Goal: Transaction & Acquisition: Book appointment/travel/reservation

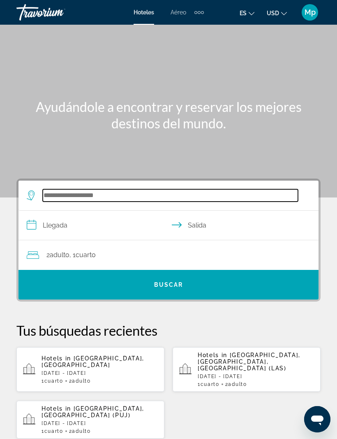
click at [61, 193] on input "Search widget" at bounding box center [171, 195] width 256 height 12
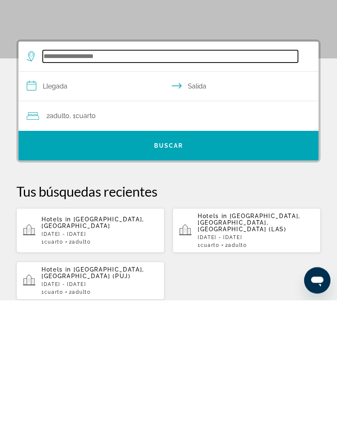
scroll to position [13, 0]
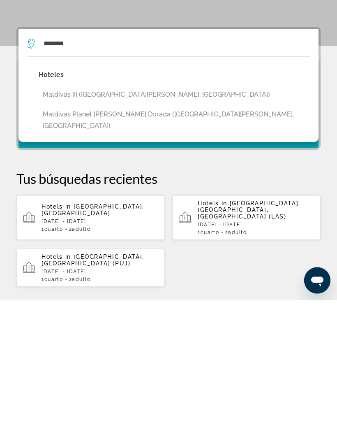
click at [133, 226] on button "Maldivas III (La Pineda, ES)" at bounding box center [175, 234] width 272 height 16
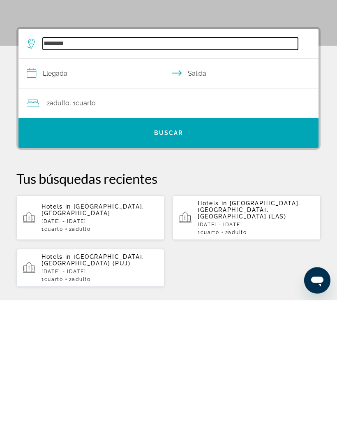
type input "*******"
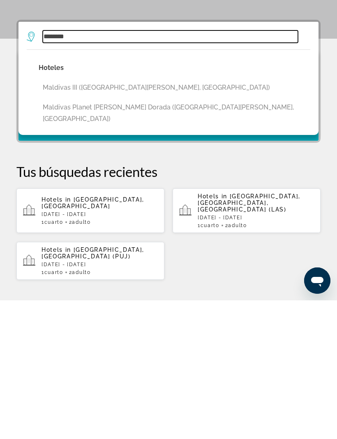
scroll to position [21, 0]
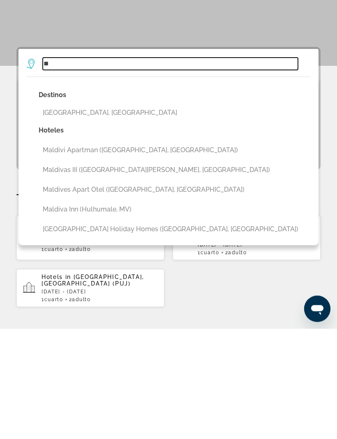
type input "*"
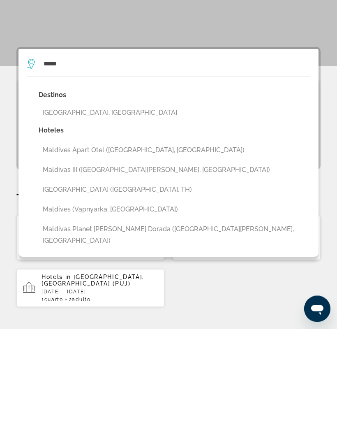
click at [89, 216] on button "[GEOGRAPHIC_DATA], [GEOGRAPHIC_DATA]" at bounding box center [175, 224] width 272 height 16
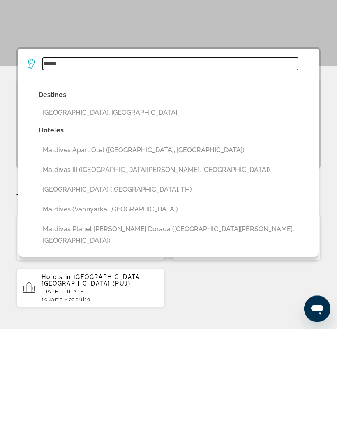
type input "**********"
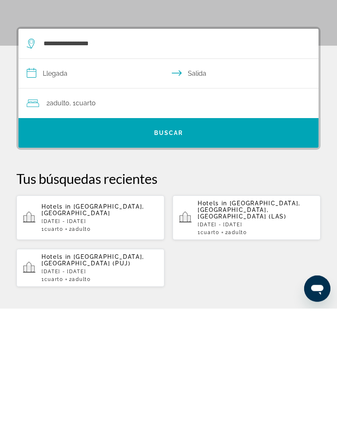
click at [65, 190] on input "**********" at bounding box center [171, 206] width 304 height 32
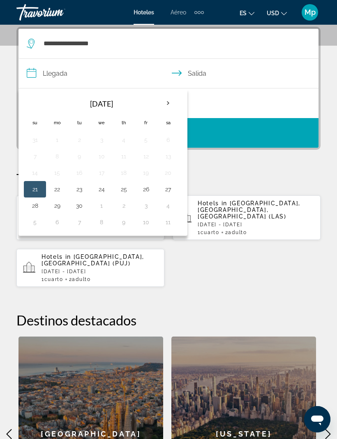
click at [168, 103] on th "Next month" at bounding box center [168, 103] width 22 height 18
click at [39, 207] on button "26" at bounding box center [34, 206] width 13 height 12
click at [149, 202] on button "31" at bounding box center [146, 206] width 13 height 12
type input "**********"
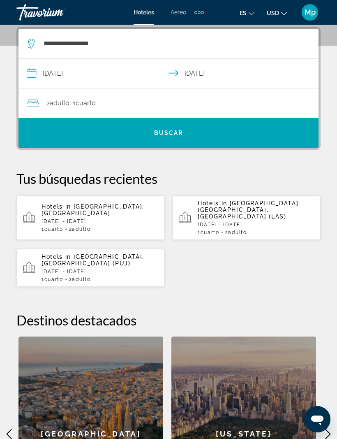
click at [186, 128] on span "Search widget" at bounding box center [169, 133] width 300 height 20
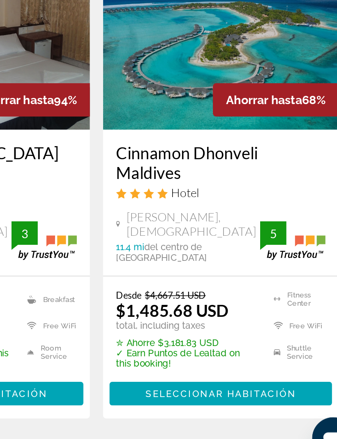
scroll to position [22, 0]
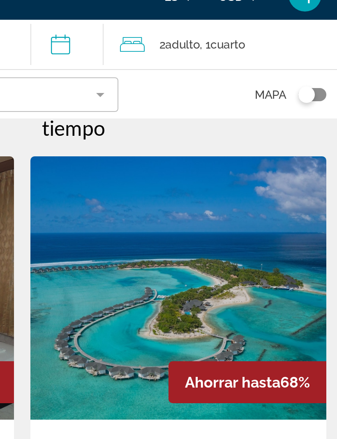
click at [218, 32] on icon "Travelers: 2 adults, 0 children" at bounding box center [224, 37] width 12 height 10
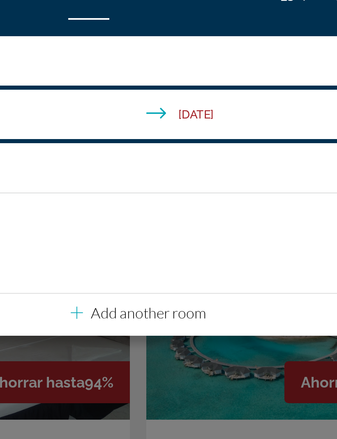
scroll to position [0, 0]
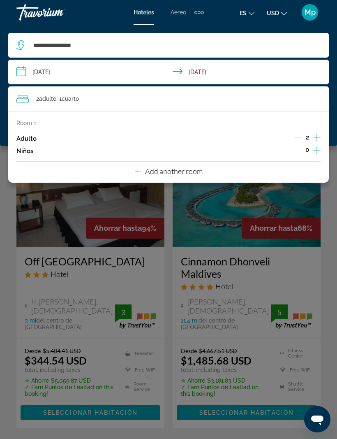
click at [325, 197] on div "Main content" at bounding box center [168, 219] width 337 height 439
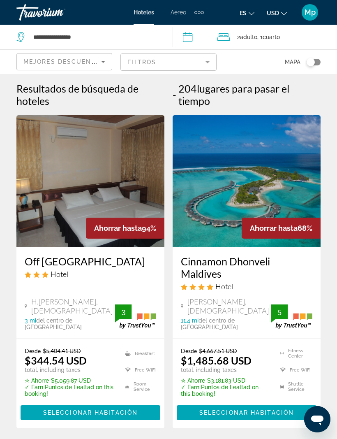
click at [223, 38] on icon "Travelers: 2 adults, 0 children" at bounding box center [224, 37] width 12 height 10
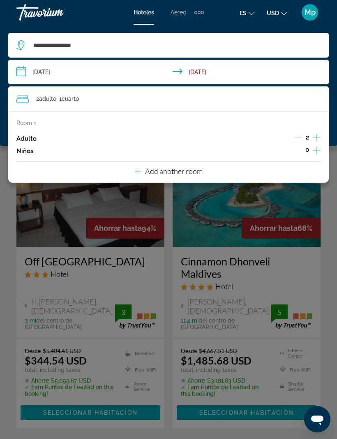
click at [298, 193] on div "Main content" at bounding box center [168, 219] width 337 height 439
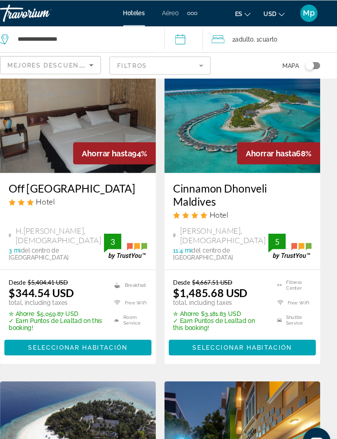
scroll to position [82, 0]
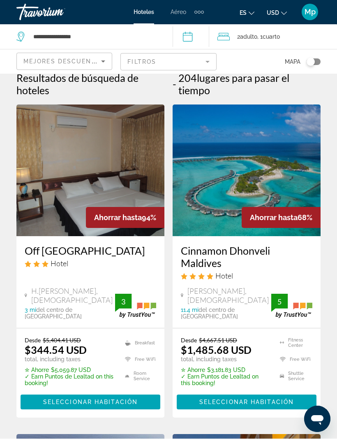
click at [225, 37] on icon "Travelers: 2 adults, 0 children" at bounding box center [224, 37] width 12 height 10
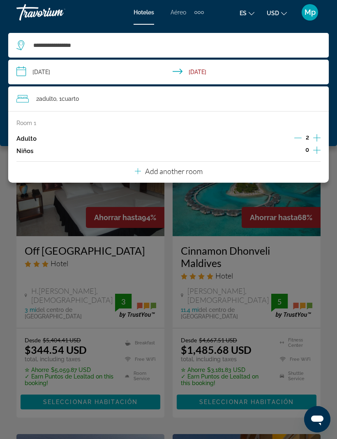
click at [211, 196] on div "Main content" at bounding box center [168, 219] width 337 height 439
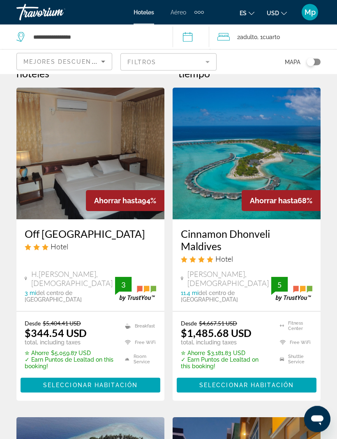
scroll to position [14, 0]
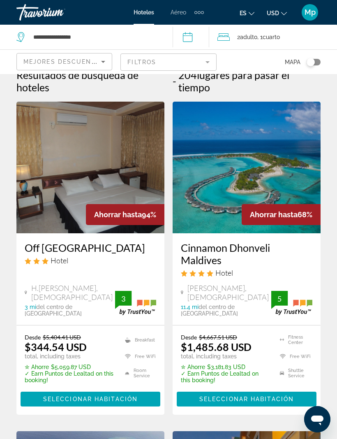
click at [223, 37] on icon "Travelers: 2 adults, 0 children" at bounding box center [224, 36] width 12 height 7
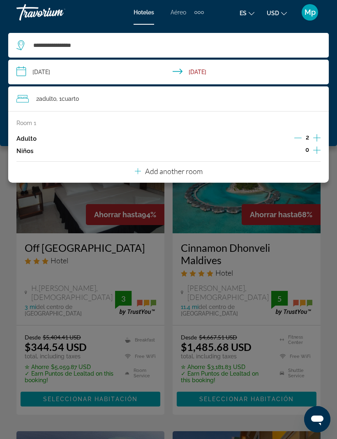
click at [214, 204] on div "Main content" at bounding box center [168, 219] width 337 height 439
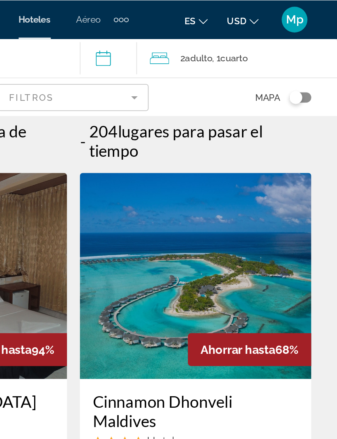
scroll to position [0, 0]
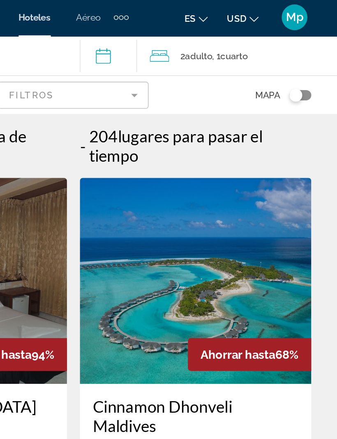
click at [218, 32] on icon "Travelers: 2 adults, 0 children" at bounding box center [224, 37] width 12 height 10
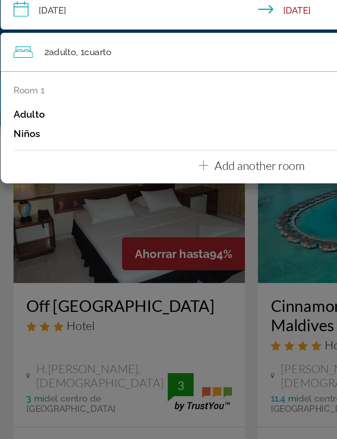
click at [196, 156] on div "Main content" at bounding box center [168, 219] width 337 height 439
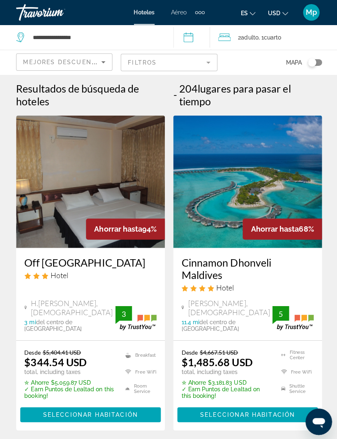
scroll to position [12, 0]
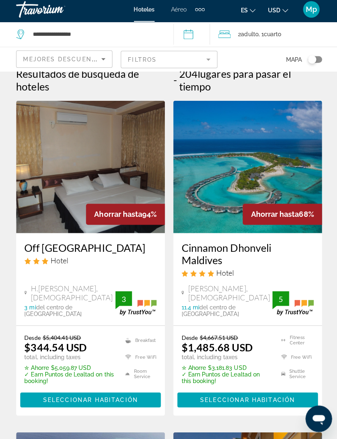
click at [226, 33] on icon "Travelers: 2 adults, 0 children" at bounding box center [224, 36] width 12 height 7
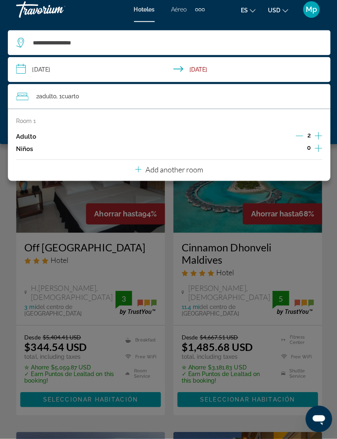
click at [200, 188] on div "Main content" at bounding box center [168, 219] width 337 height 439
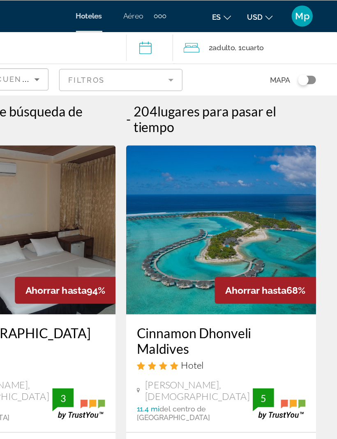
scroll to position [0, 0]
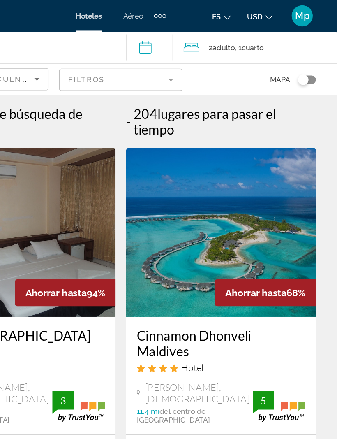
click at [218, 35] on icon "Travelers: 2 adults, 0 children" at bounding box center [224, 36] width 12 height 7
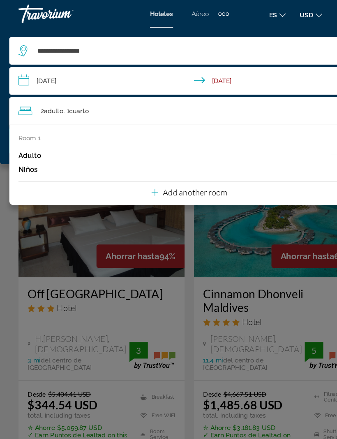
click at [220, 203] on div "Main content" at bounding box center [168, 219] width 337 height 439
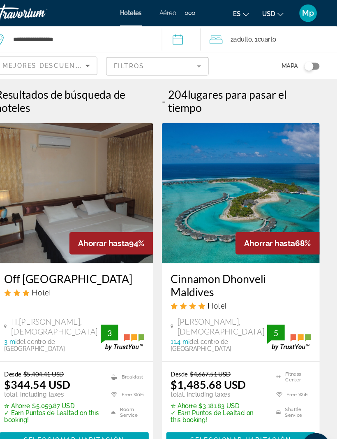
click at [218, 35] on icon "Travelers: 2 adults, 0 children" at bounding box center [224, 37] width 12 height 10
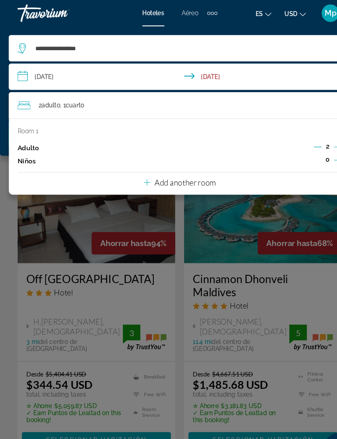
click at [255, 196] on div "Main content" at bounding box center [168, 219] width 337 height 439
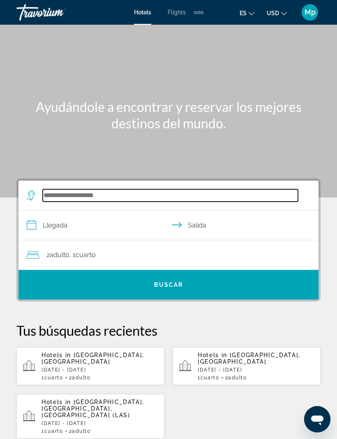
click at [57, 195] on input "Search widget" at bounding box center [171, 195] width 256 height 12
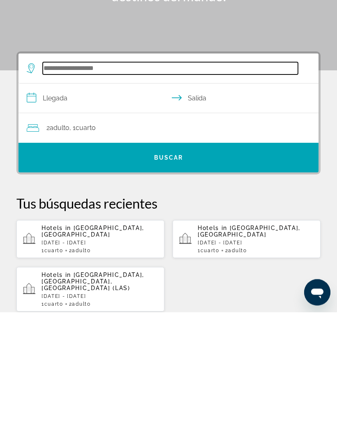
scroll to position [13, 0]
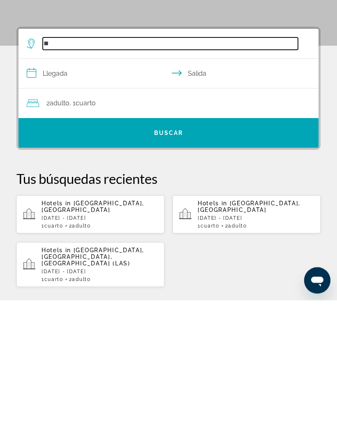
type input "*"
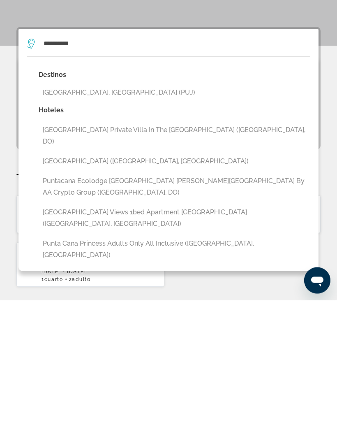
click at [140, 224] on button "[GEOGRAPHIC_DATA], [GEOGRAPHIC_DATA] (PUJ)" at bounding box center [175, 232] width 272 height 16
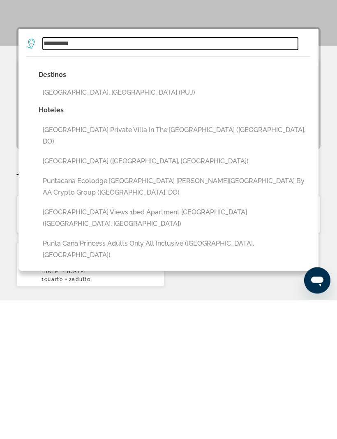
type input "**********"
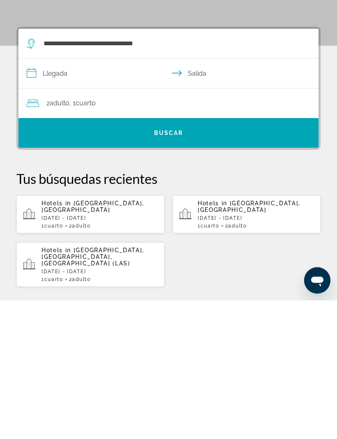
click at [61, 198] on input "**********" at bounding box center [171, 214] width 304 height 32
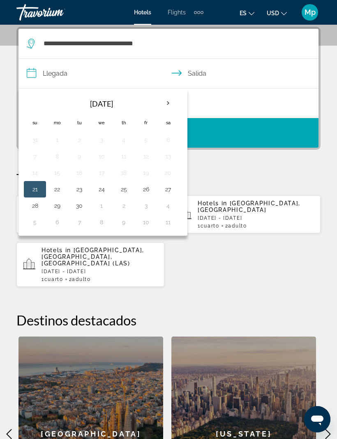
click at [275, 163] on div "**********" at bounding box center [168, 279] width 337 height 505
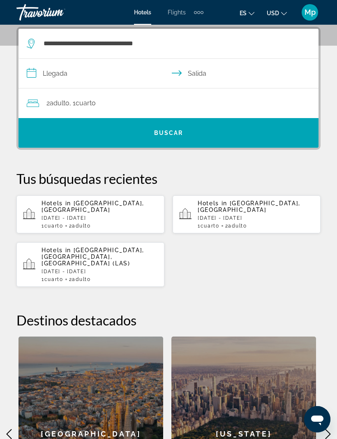
click at [70, 68] on input "**********" at bounding box center [171, 75] width 304 height 32
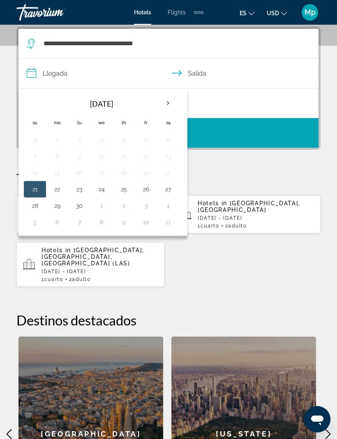
click at [170, 101] on th "Next month" at bounding box center [168, 103] width 22 height 18
click at [37, 203] on button "26" at bounding box center [34, 206] width 13 height 12
click at [175, 200] on button "1" at bounding box center [168, 206] width 13 height 12
type input "**********"
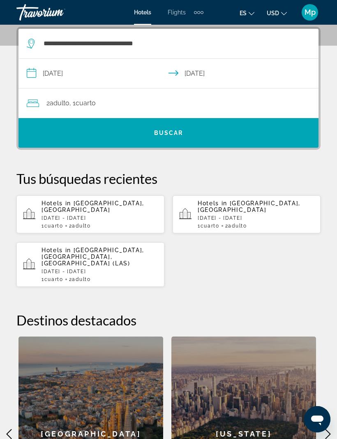
click at [216, 122] on span "Search widget" at bounding box center [169, 133] width 300 height 30
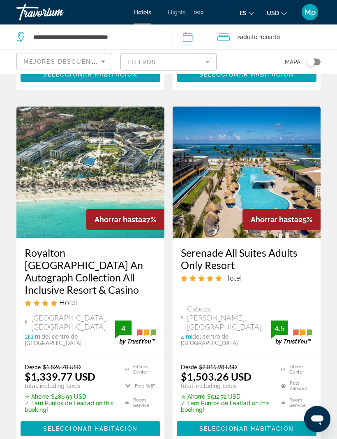
scroll to position [1678, 0]
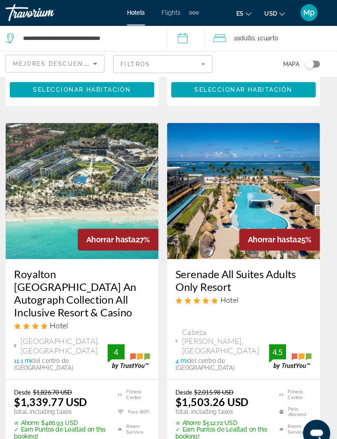
click at [281, 438] on span "Seleccionar habitación" at bounding box center [247, 441] width 95 height 7
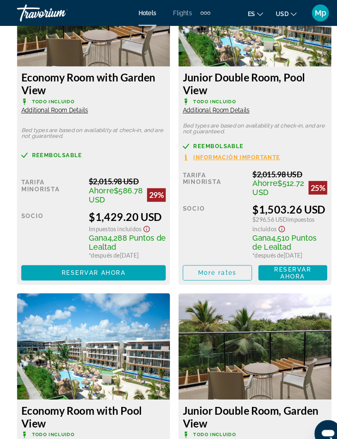
scroll to position [1503, 0]
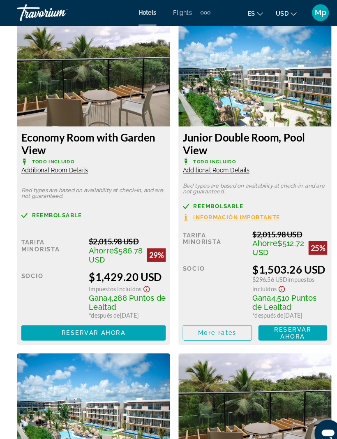
click at [137, 332] on span "Main content" at bounding box center [91, 322] width 140 height 20
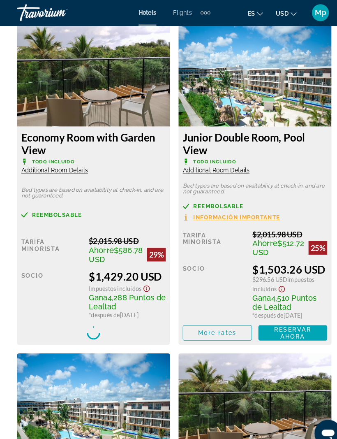
scroll to position [1445, 0]
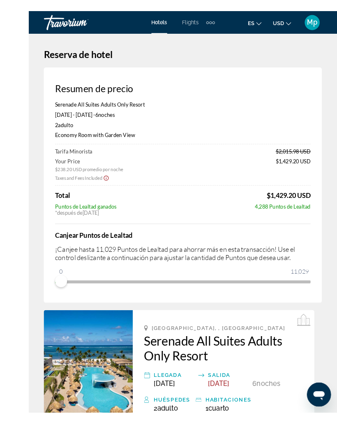
scroll to position [2, 0]
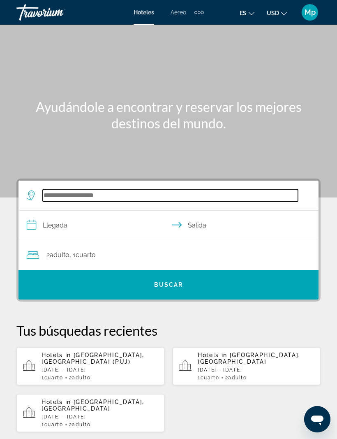
click at [54, 189] on input "Search widget" at bounding box center [171, 195] width 256 height 12
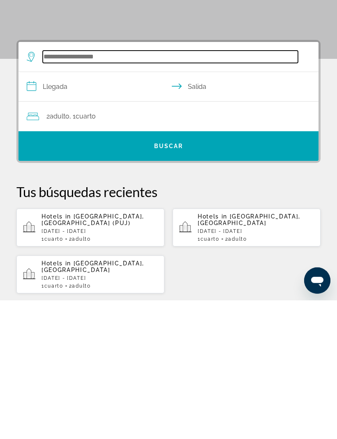
scroll to position [13, 0]
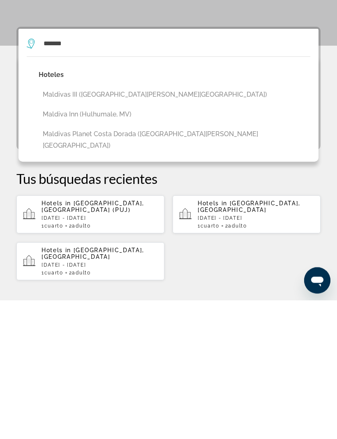
click at [119, 226] on button "Maldivas III (La Pineda, ES)" at bounding box center [175, 234] width 272 height 16
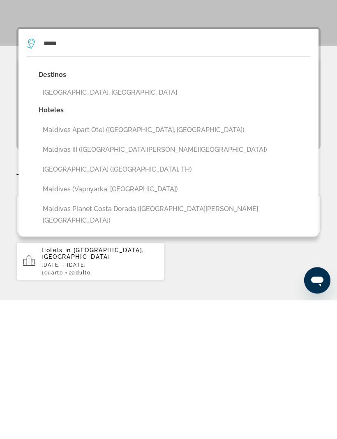
click at [88, 224] on button "[GEOGRAPHIC_DATA], [GEOGRAPHIC_DATA]" at bounding box center [175, 232] width 272 height 16
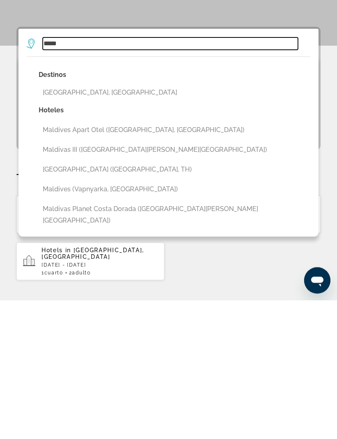
type input "**********"
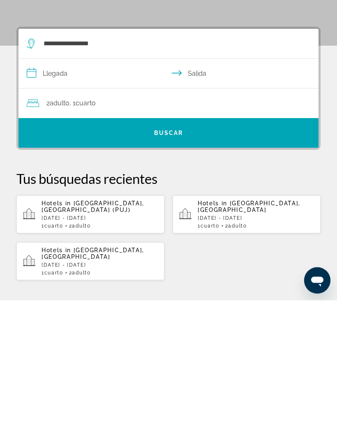
click at [55, 198] on input "**********" at bounding box center [171, 214] width 304 height 32
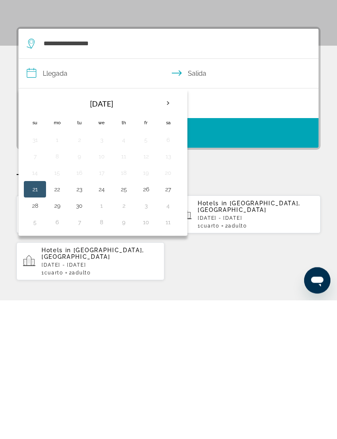
scroll to position [152, 0]
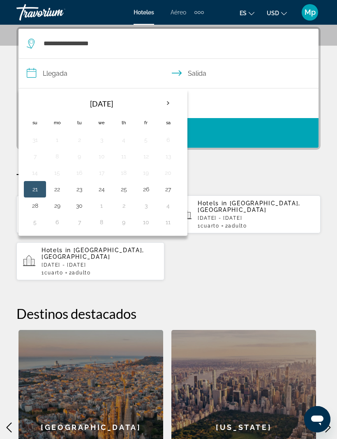
click at [161, 102] on th "Next month" at bounding box center [168, 103] width 22 height 18
click at [166, 101] on th "Next month" at bounding box center [168, 103] width 22 height 18
click at [165, 99] on th "Next month" at bounding box center [168, 103] width 22 height 18
click at [58, 185] on button "22" at bounding box center [57, 190] width 13 height 12
click at [170, 184] on button "27" at bounding box center [168, 190] width 13 height 12
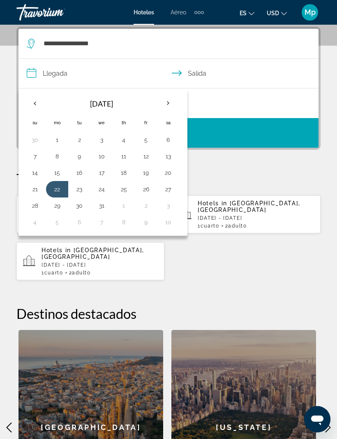
type input "**********"
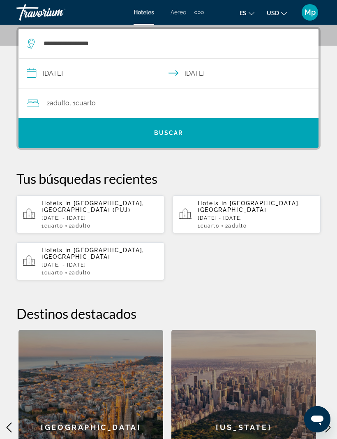
click at [120, 97] on div "2 Adulto Adulto , 1 Cuarto habitaciones" at bounding box center [173, 103] width 292 height 30
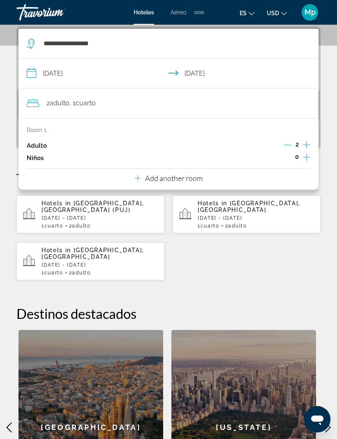
click at [208, 175] on div "Room 1 Adulto 2 Niños 0 Add another room" at bounding box center [169, 154] width 300 height 72
click at [197, 175] on p "Add another room" at bounding box center [174, 178] width 58 height 9
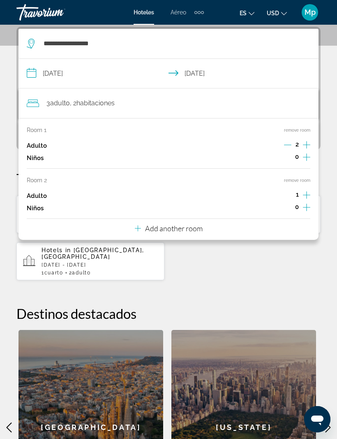
click at [198, 224] on p "Add another room" at bounding box center [174, 228] width 58 height 9
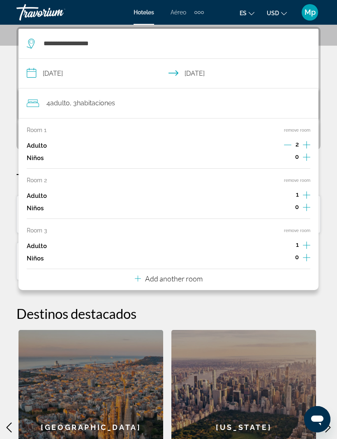
click at [194, 274] on p "Add another room" at bounding box center [174, 278] width 58 height 9
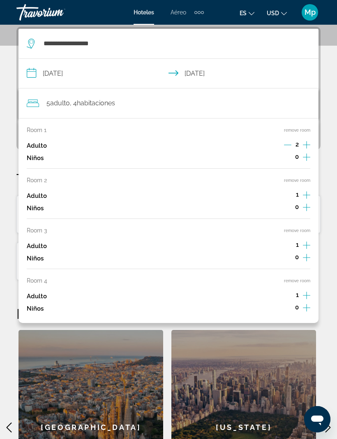
click at [303, 278] on button "remove room" at bounding box center [297, 280] width 26 height 5
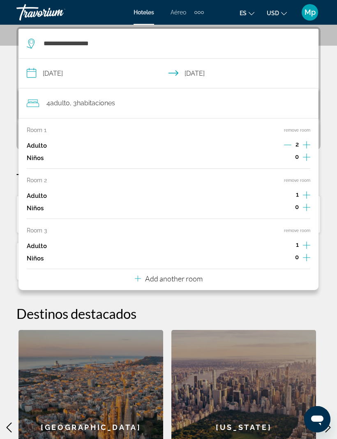
click at [302, 220] on div "Room 1 remove room Adulto 2 Niños 0 Room 2 remove room Adulto 1 Niños 0 Room 3 …" at bounding box center [169, 204] width 300 height 172
click at [302, 179] on button "remove room" at bounding box center [297, 180] width 26 height 5
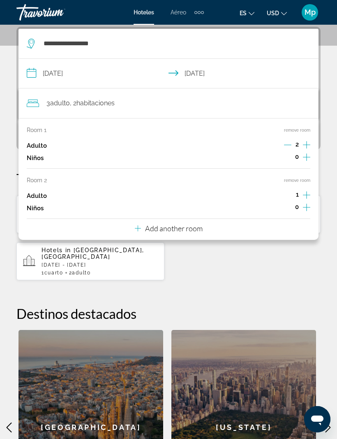
click at [300, 128] on button "remove room" at bounding box center [297, 130] width 26 height 5
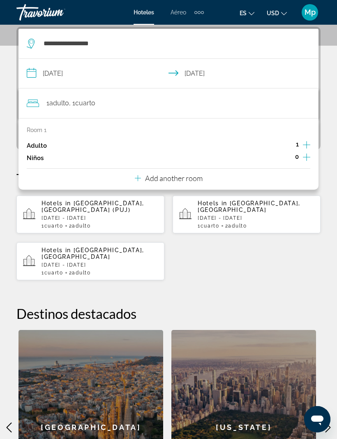
click at [268, 255] on div "Hotels in Punta Cana, Dominican Republic (PUJ) Sun, 26 Oct - Sat, 01 Nov 1 Cuar…" at bounding box center [168, 238] width 305 height 86
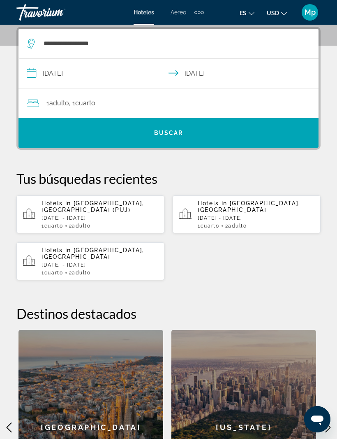
click at [178, 126] on span "Search widget" at bounding box center [169, 133] width 300 height 20
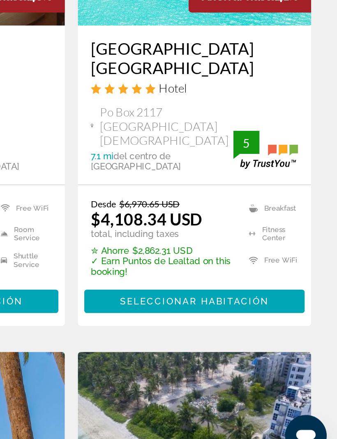
scroll to position [743, 0]
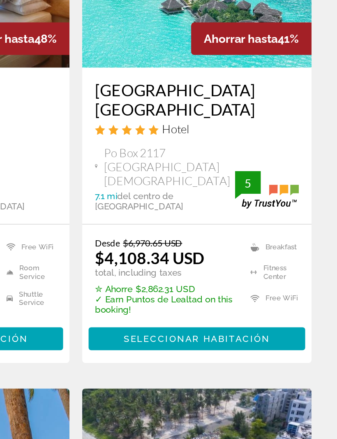
click at [177, 321] on span "Main content" at bounding box center [247, 331] width 140 height 20
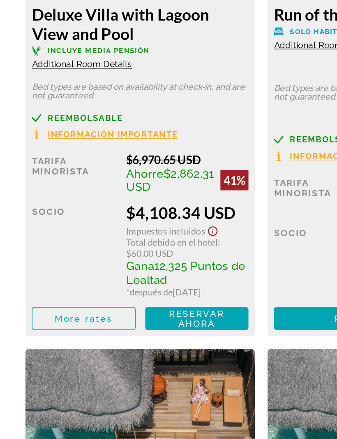
scroll to position [1494, 0]
click at [144, 337] on span "Reservar ahora" at bounding box center [127, 343] width 36 height 13
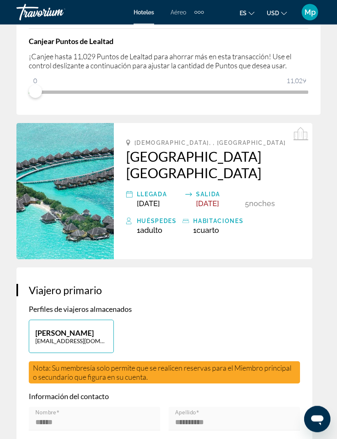
scroll to position [292, 0]
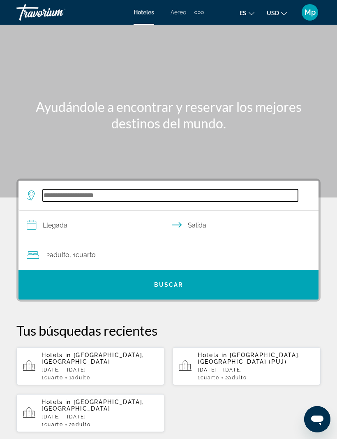
click at [118, 191] on input "Search widget" at bounding box center [171, 195] width 256 height 12
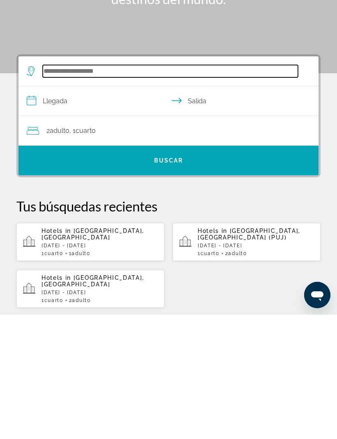
scroll to position [13, 0]
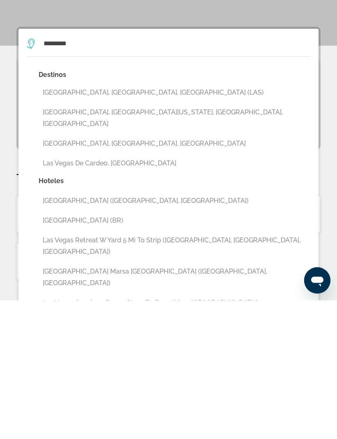
click at [145, 224] on button "[GEOGRAPHIC_DATA], [GEOGRAPHIC_DATA], [GEOGRAPHIC_DATA] (LAS)" at bounding box center [175, 232] width 272 height 16
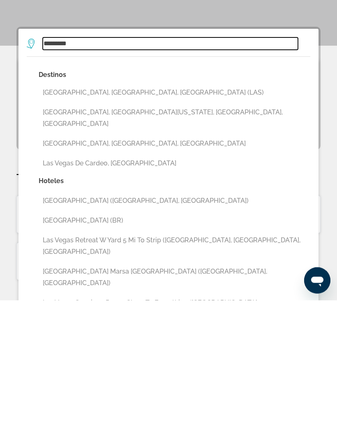
type input "**********"
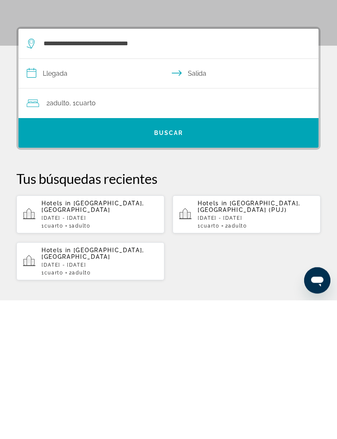
click at [62, 198] on input "**********" at bounding box center [171, 214] width 304 height 32
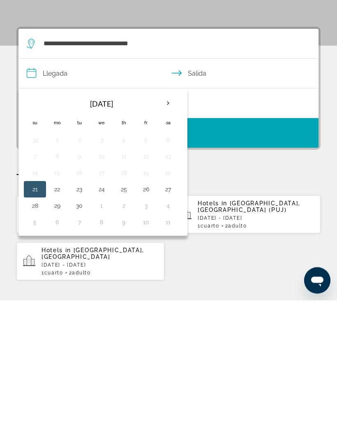
scroll to position [152, 0]
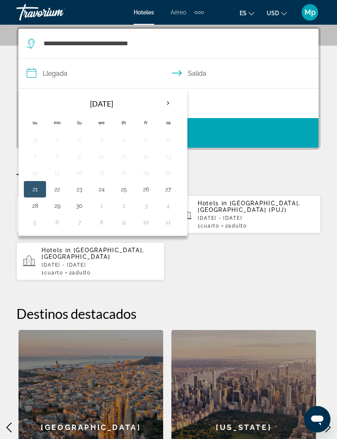
click at [167, 186] on button "27" at bounding box center [168, 190] width 13 height 12
click at [63, 205] on button "29" at bounding box center [57, 206] width 13 height 12
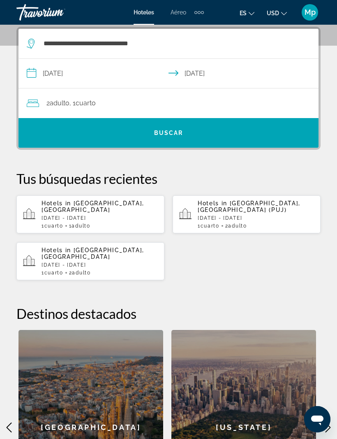
type input "**********"
click at [183, 131] on span "Buscar" at bounding box center [168, 133] width 29 height 7
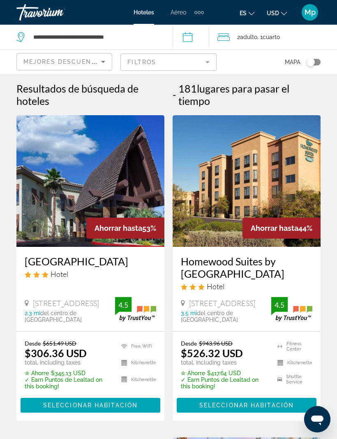
click at [223, 35] on icon "Travelers: 2 adults, 0 children" at bounding box center [224, 37] width 12 height 10
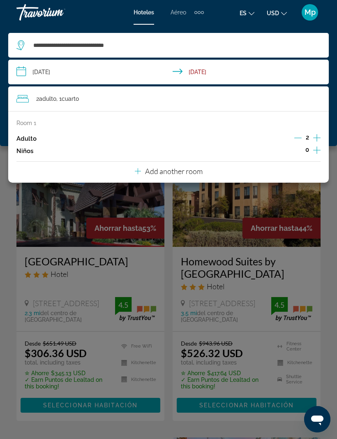
click at [65, 71] on input "**********" at bounding box center [170, 73] width 324 height 27
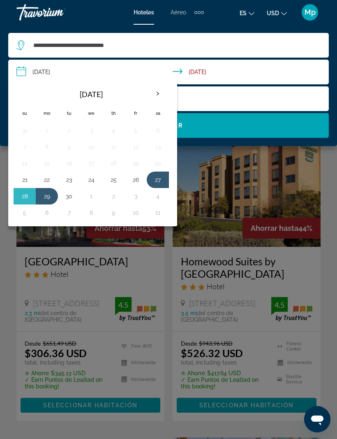
click at [22, 194] on button "28" at bounding box center [24, 197] width 13 height 12
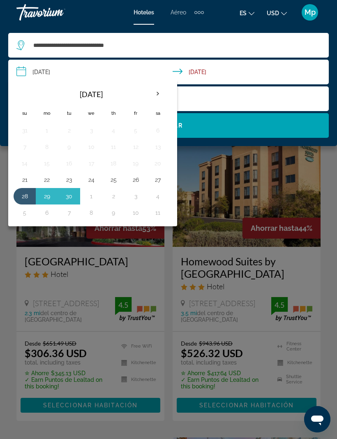
click at [95, 193] on button "1" at bounding box center [91, 197] width 13 height 12
type input "**********"
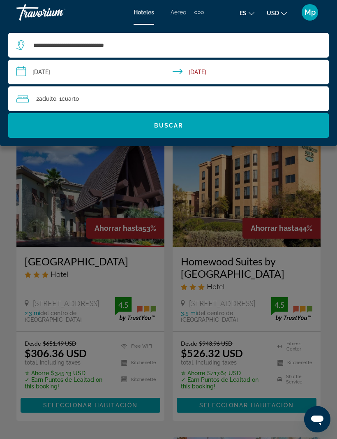
click at [249, 121] on span "Search widget" at bounding box center [168, 126] width 321 height 20
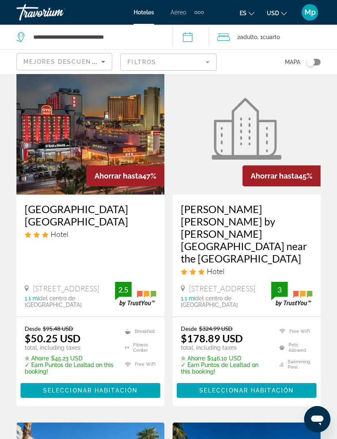
scroll to position [704, 0]
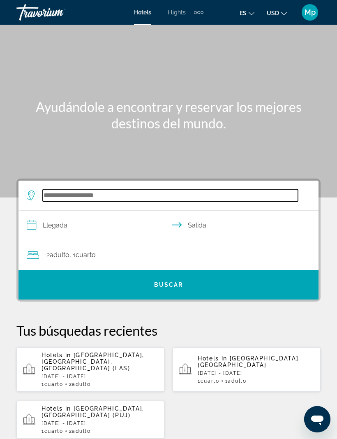
click at [61, 191] on input "Search widget" at bounding box center [171, 195] width 256 height 12
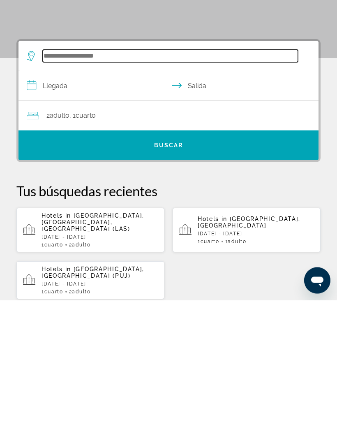
scroll to position [13, 0]
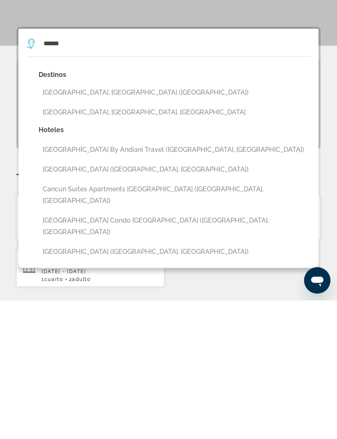
click at [105, 224] on button "[GEOGRAPHIC_DATA], [GEOGRAPHIC_DATA] ([GEOGRAPHIC_DATA])" at bounding box center [175, 232] width 272 height 16
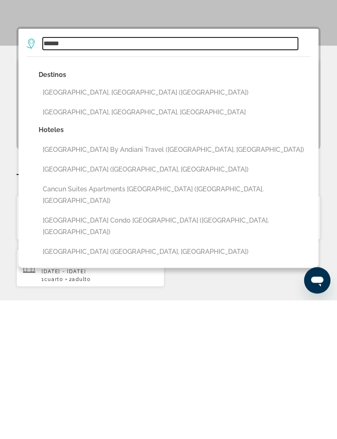
type input "**********"
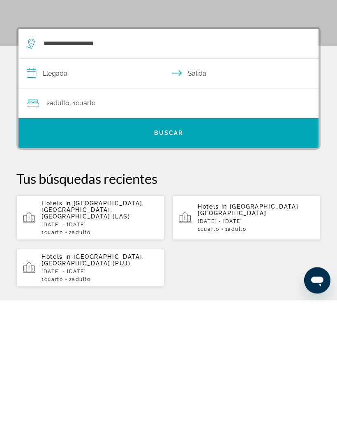
click at [62, 198] on input "**********" at bounding box center [171, 214] width 304 height 32
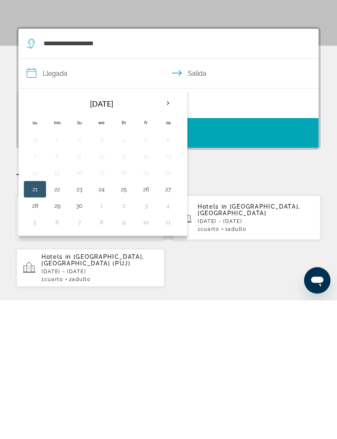
scroll to position [152, 0]
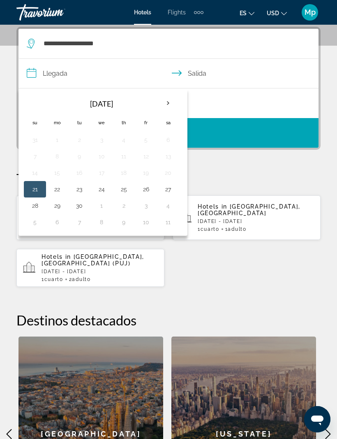
click at [169, 104] on th "Next month" at bounding box center [168, 103] width 22 height 18
click at [33, 159] on button "5" at bounding box center [34, 157] width 13 height 12
click at [171, 154] on button "11" at bounding box center [168, 157] width 13 height 12
type input "**********"
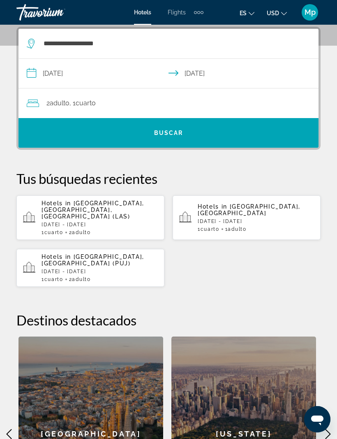
click at [219, 130] on span "Search widget" at bounding box center [169, 133] width 300 height 20
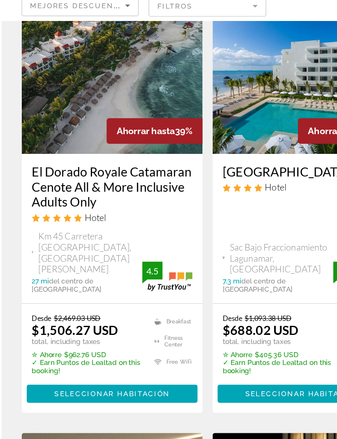
scroll to position [781, 0]
